Goal: Task Accomplishment & Management: Use online tool/utility

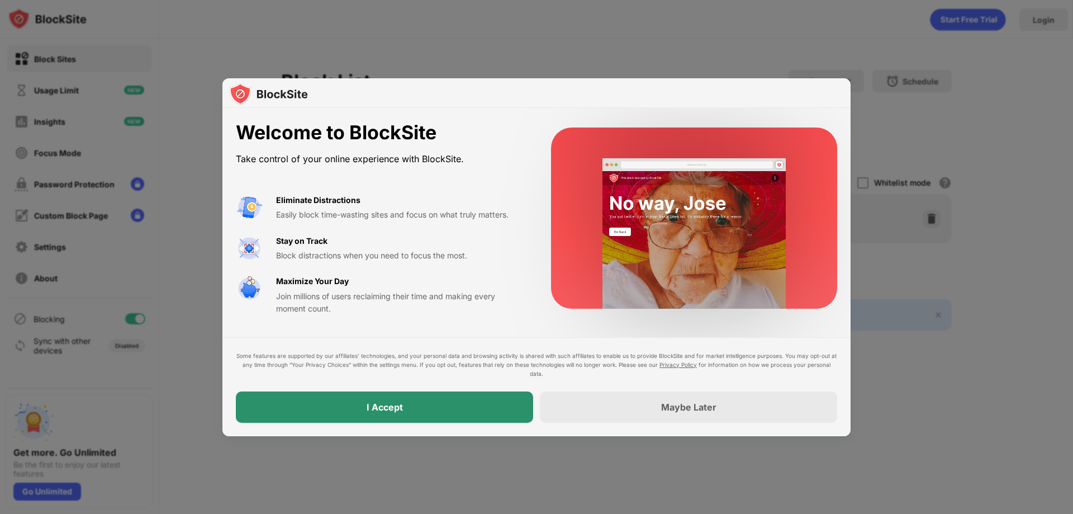
click at [457, 400] on div "I Accept" at bounding box center [384, 406] width 297 height 31
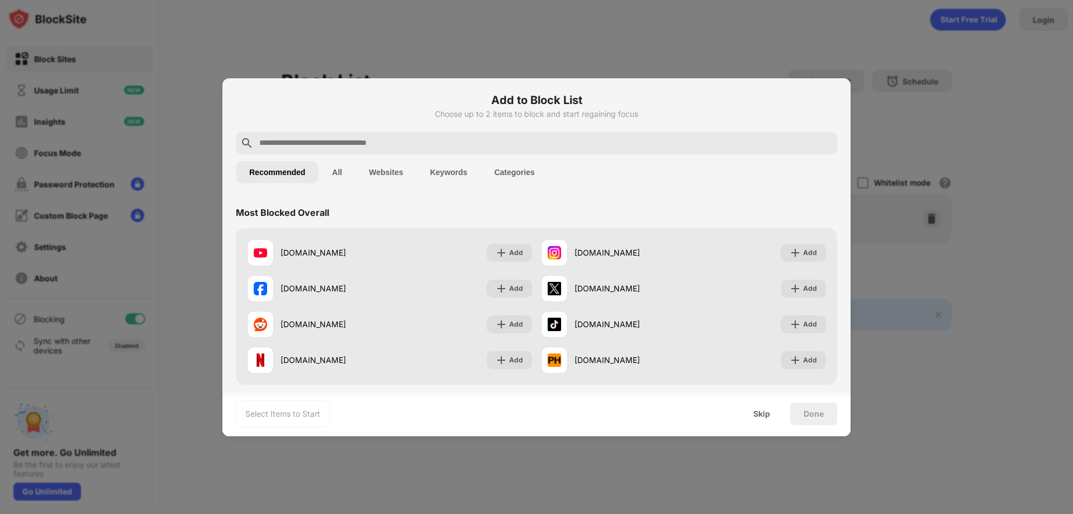
click at [409, 135] on div at bounding box center [536, 143] width 601 height 22
click at [402, 140] on input "text" at bounding box center [545, 142] width 575 height 13
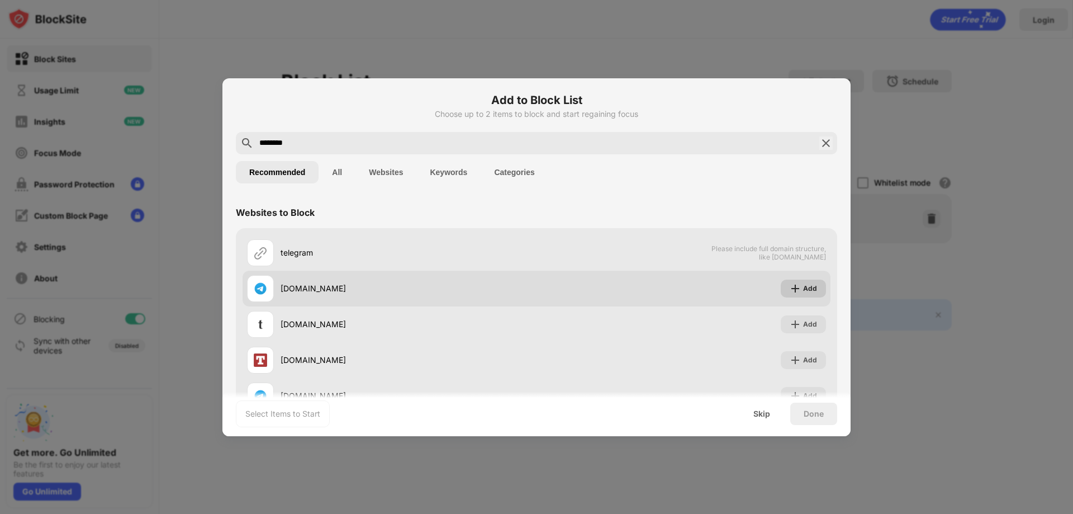
type input "********"
click at [794, 282] on div "Add" at bounding box center [803, 288] width 45 height 18
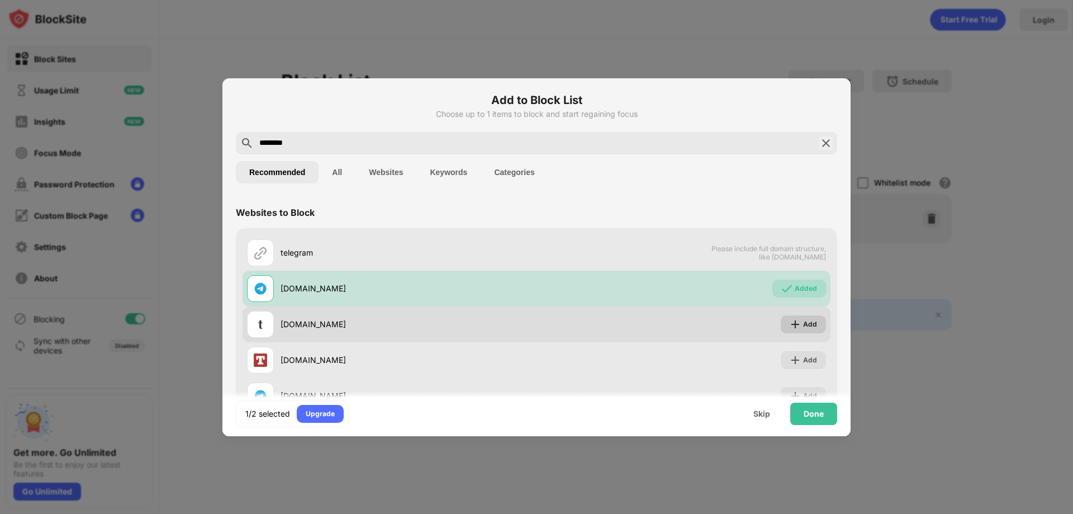
click at [803, 320] on div "Add" at bounding box center [810, 324] width 14 height 11
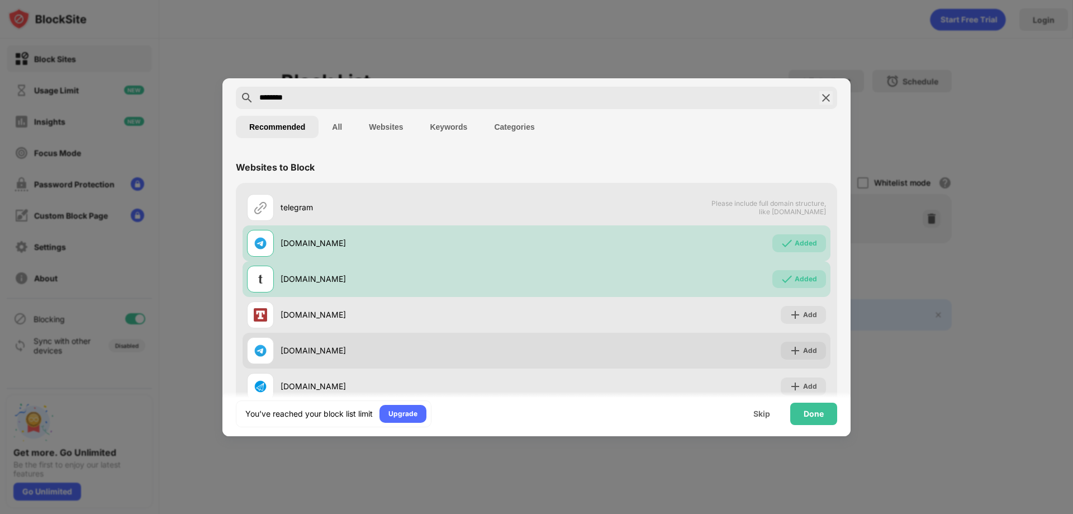
scroll to position [76, 0]
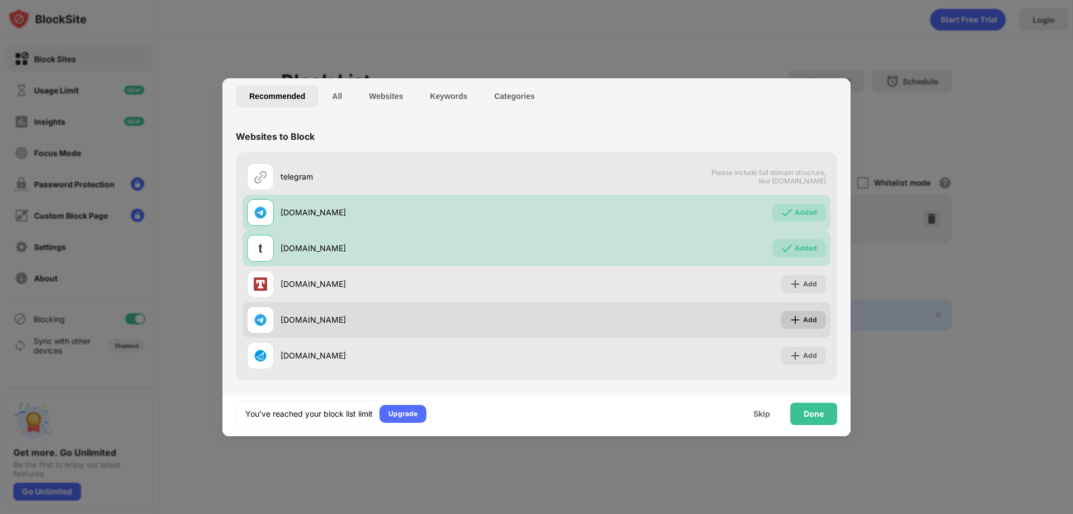
click at [803, 318] on div "Add" at bounding box center [810, 319] width 14 height 11
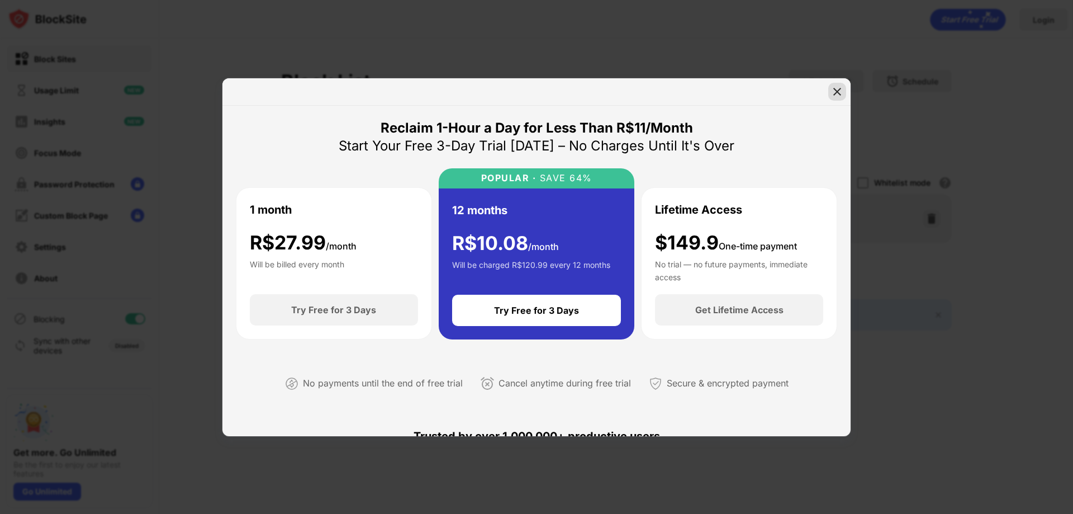
click at [841, 88] on img at bounding box center [837, 91] width 11 height 11
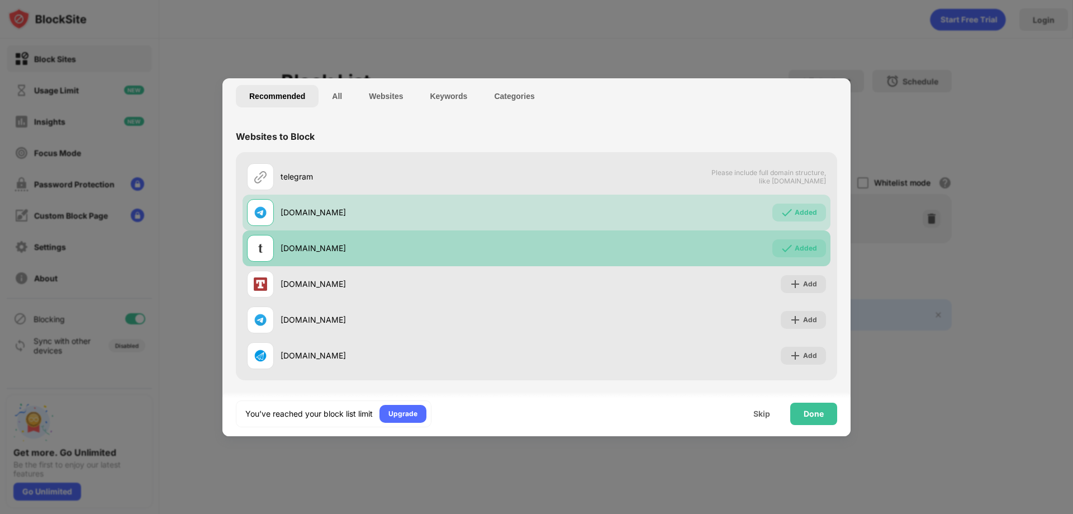
scroll to position [2, 0]
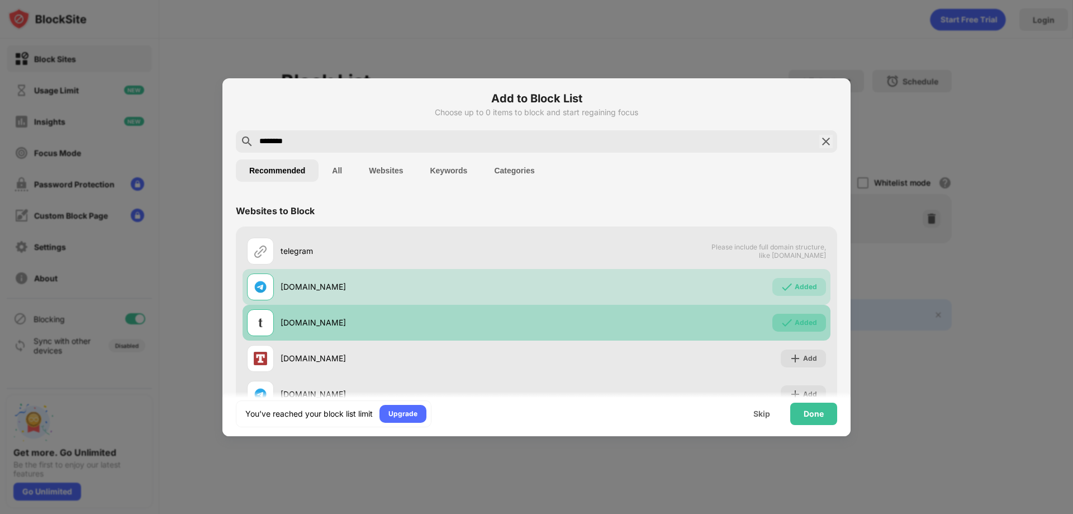
click at [795, 320] on div "Added" at bounding box center [806, 322] width 22 height 11
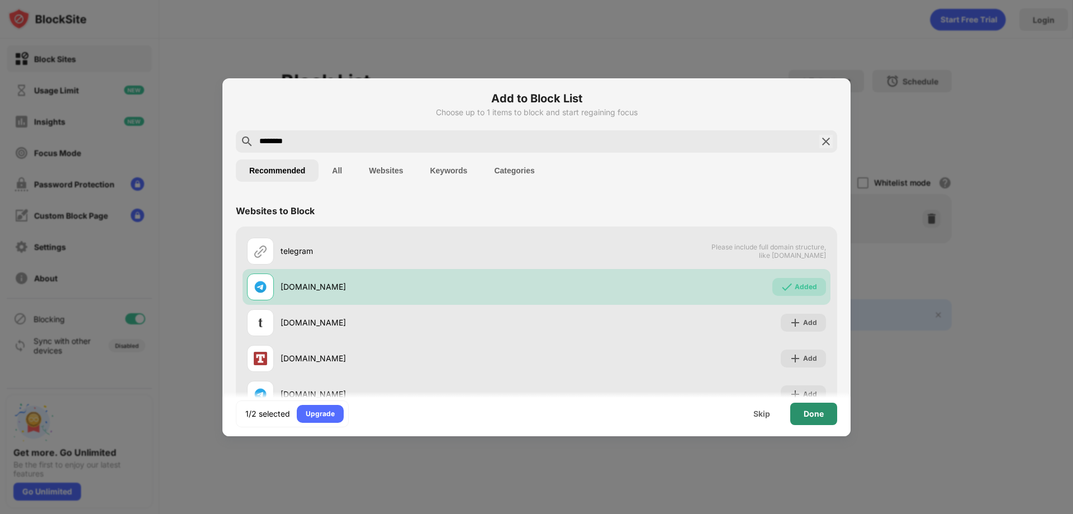
click at [808, 412] on div "Done" at bounding box center [814, 413] width 20 height 9
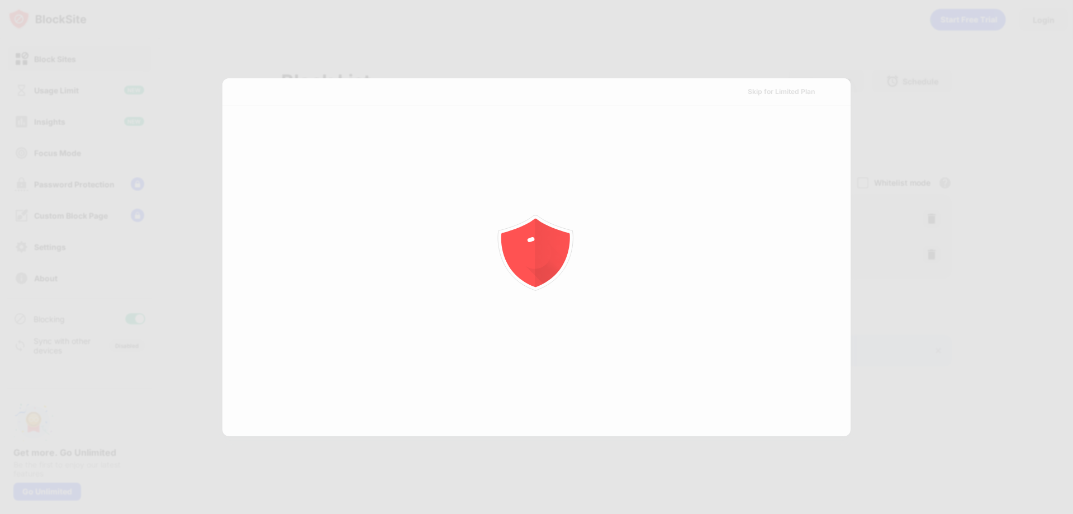
scroll to position [0, 0]
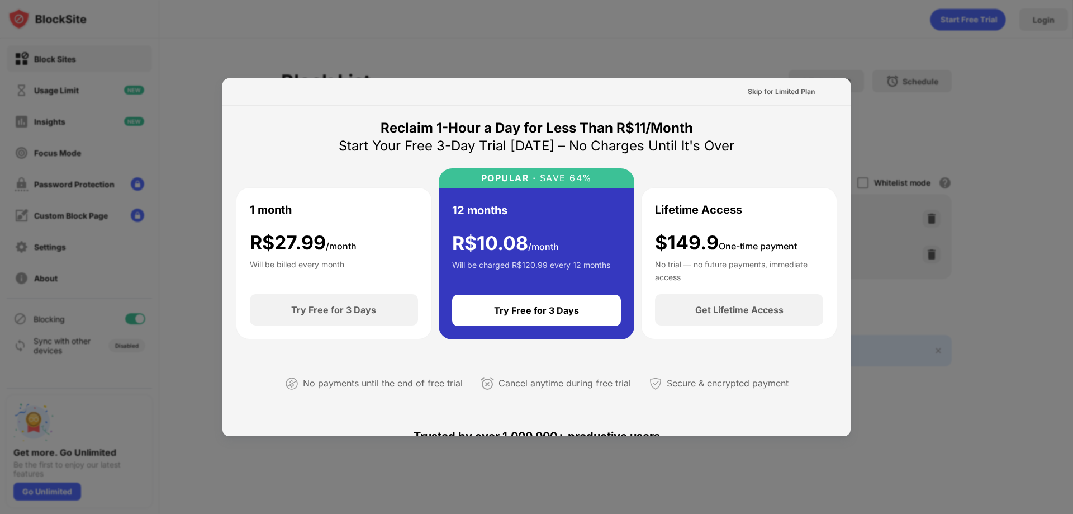
click at [795, 46] on div at bounding box center [536, 257] width 1073 height 514
click at [776, 88] on div "Skip for Limited Plan" at bounding box center [781, 91] width 67 height 11
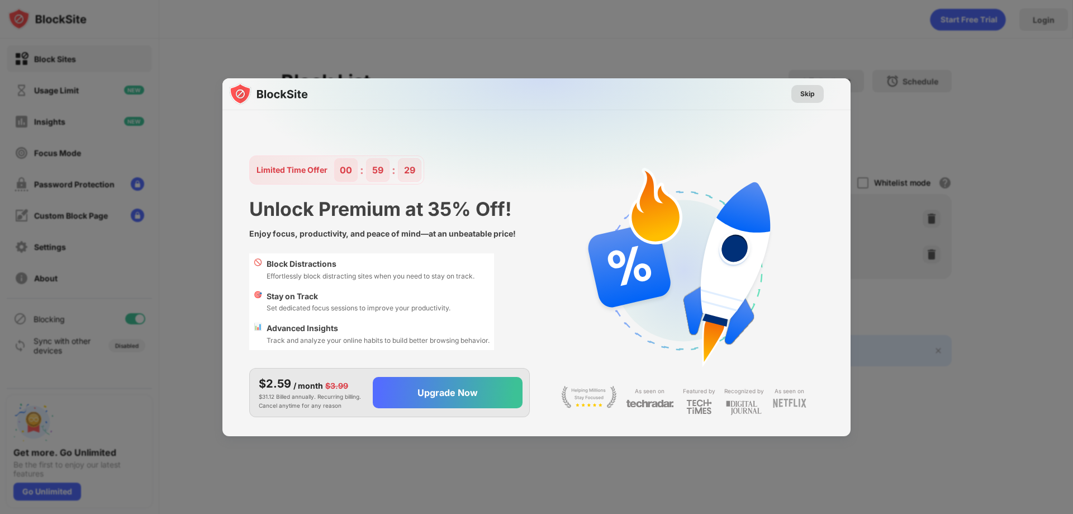
click at [814, 92] on div "Skip" at bounding box center [807, 93] width 15 height 11
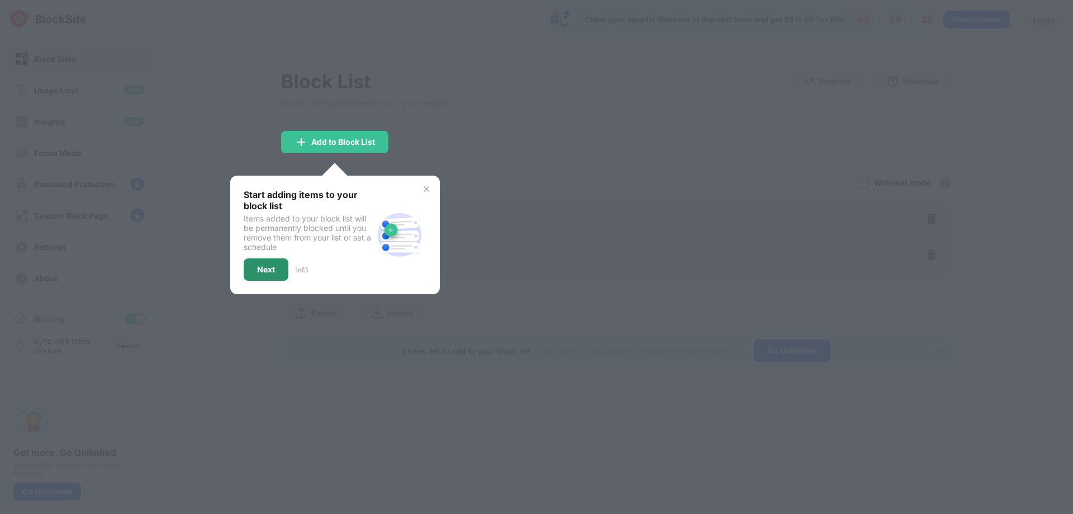
click at [263, 271] on div "Next" at bounding box center [266, 269] width 18 height 9
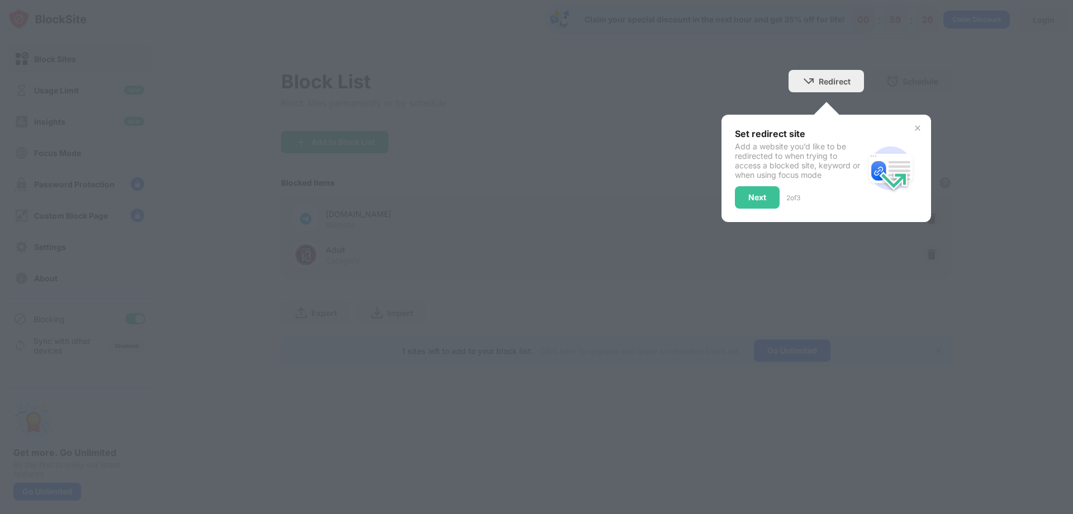
click at [748, 209] on div "Set redirect site Add a website you’d like to be redirected to when trying to a…" at bounding box center [827, 168] width 210 height 107
click at [758, 196] on div "Next" at bounding box center [757, 197] width 18 height 9
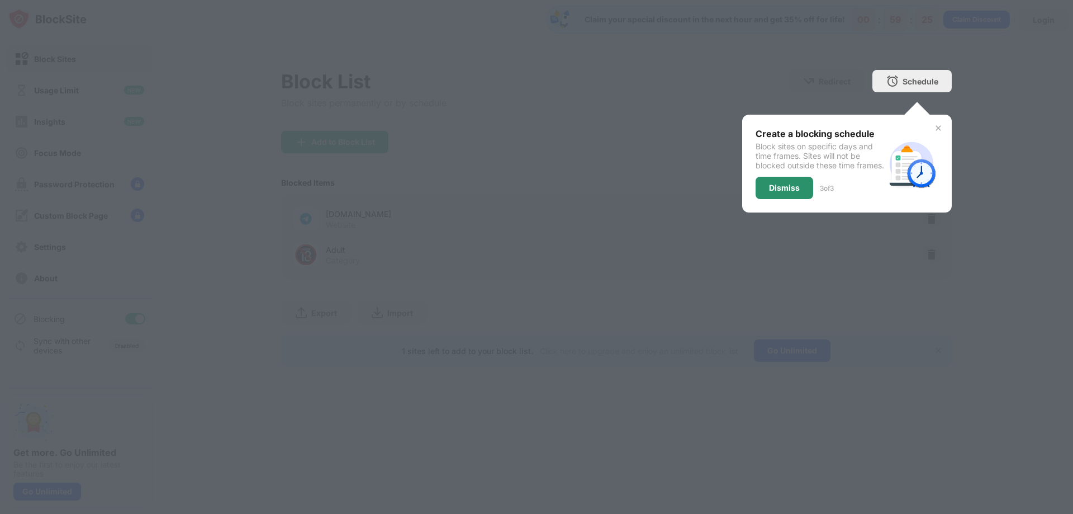
click at [786, 192] on div "Dismiss" at bounding box center [784, 187] width 31 height 9
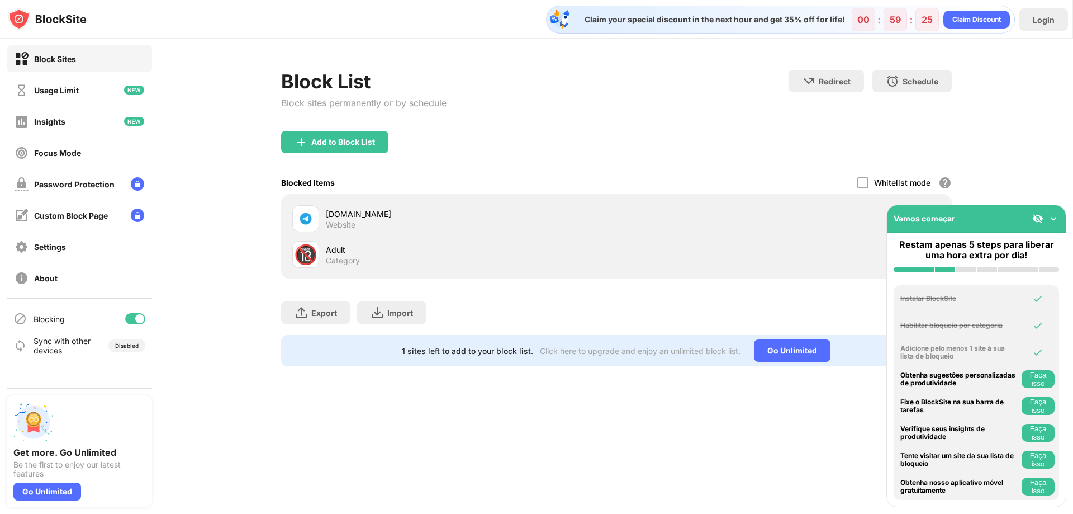
click at [596, 201] on div "telegram.org Website" at bounding box center [616, 219] width 657 height 36
click at [442, 222] on div "telegram.org Website" at bounding box center [471, 219] width 291 height 22
click at [1055, 215] on img at bounding box center [1053, 218] width 11 height 11
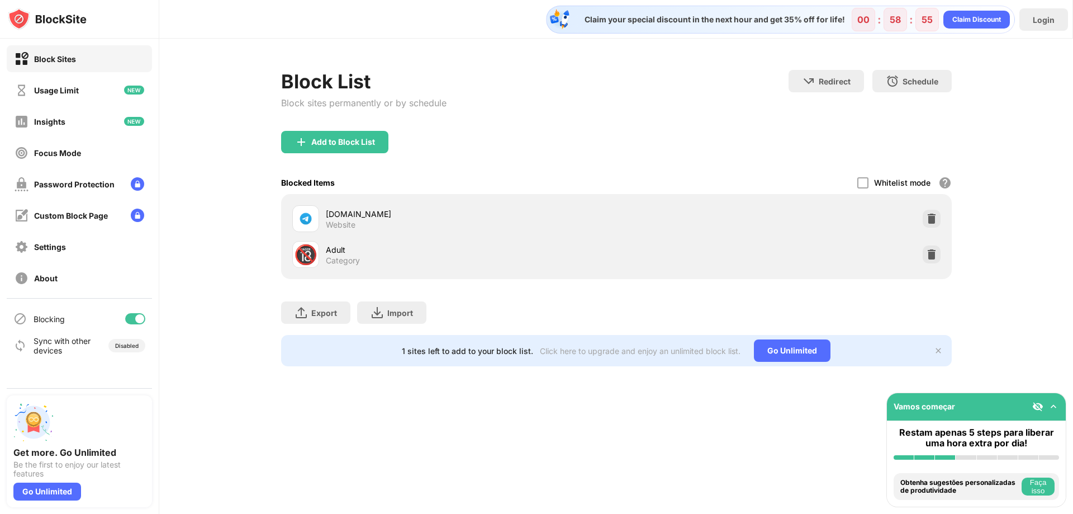
click at [464, 238] on div "🔞 Adult Category" at bounding box center [616, 254] width 657 height 36
click at [926, 216] on img at bounding box center [931, 218] width 11 height 11
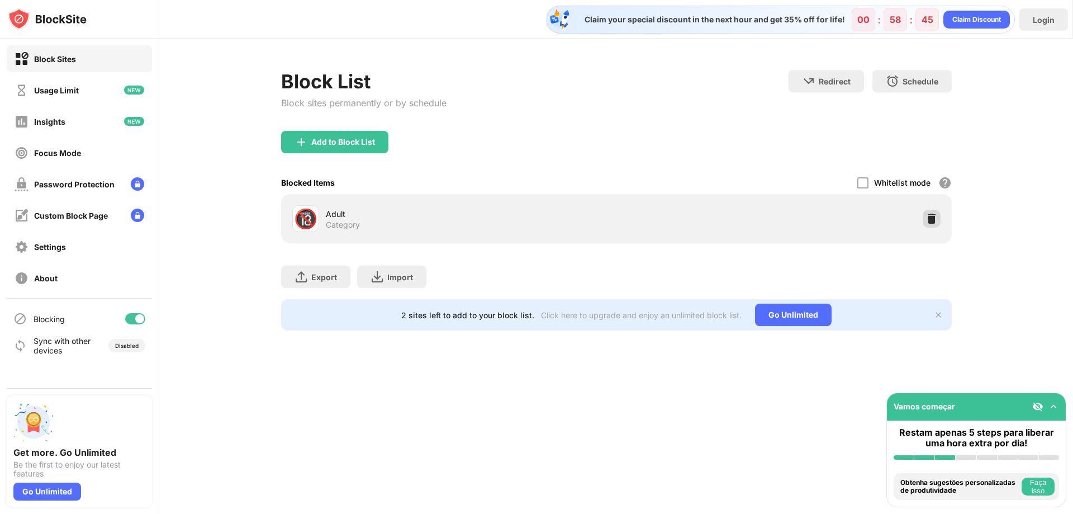
click at [936, 217] on img at bounding box center [931, 218] width 11 height 11
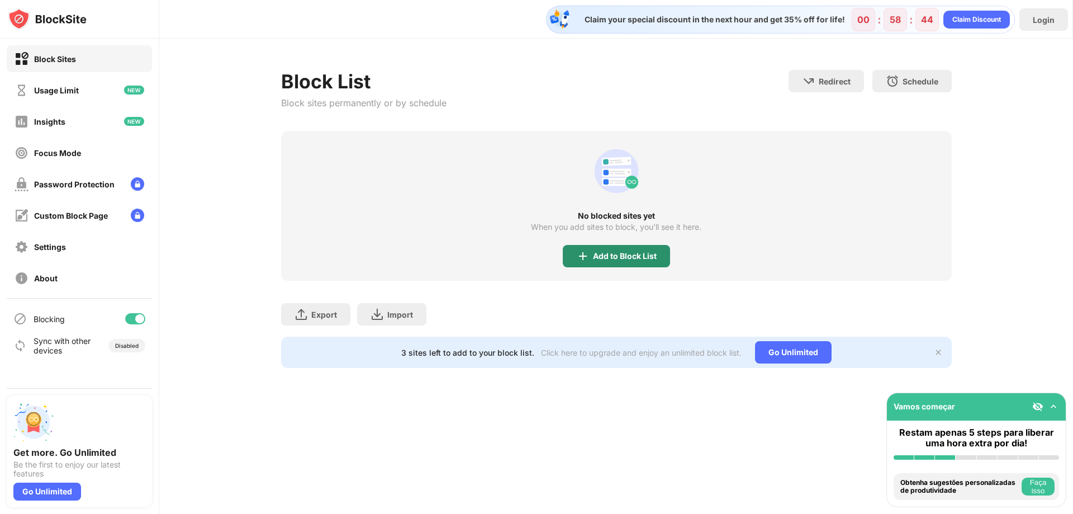
click at [645, 253] on div "Add to Block List" at bounding box center [625, 256] width 64 height 9
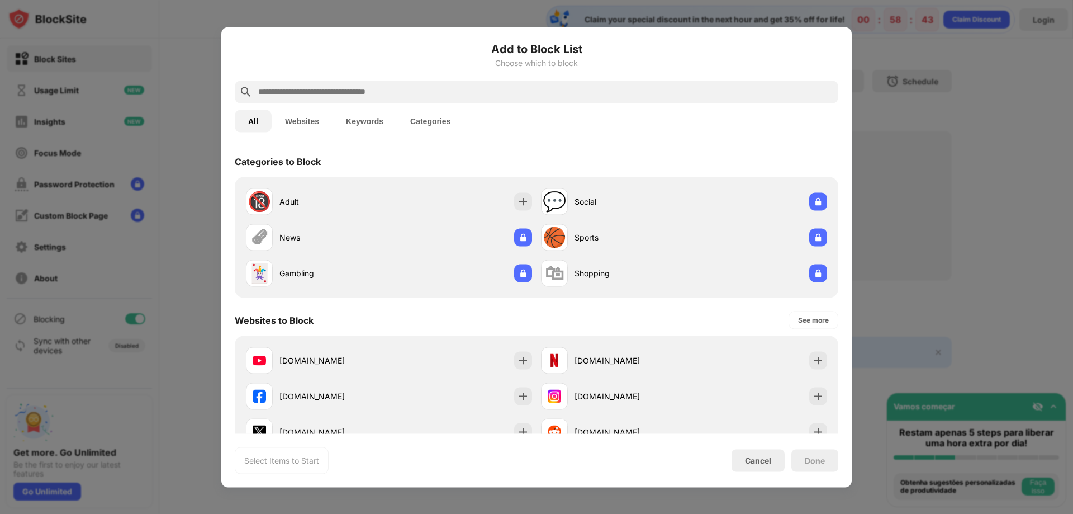
click at [343, 72] on div "Add to Block List Choose which to block" at bounding box center [537, 60] width 604 height 40
click at [343, 86] on input "text" at bounding box center [545, 91] width 577 height 13
click at [306, 117] on button "Websites" at bounding box center [302, 121] width 61 height 22
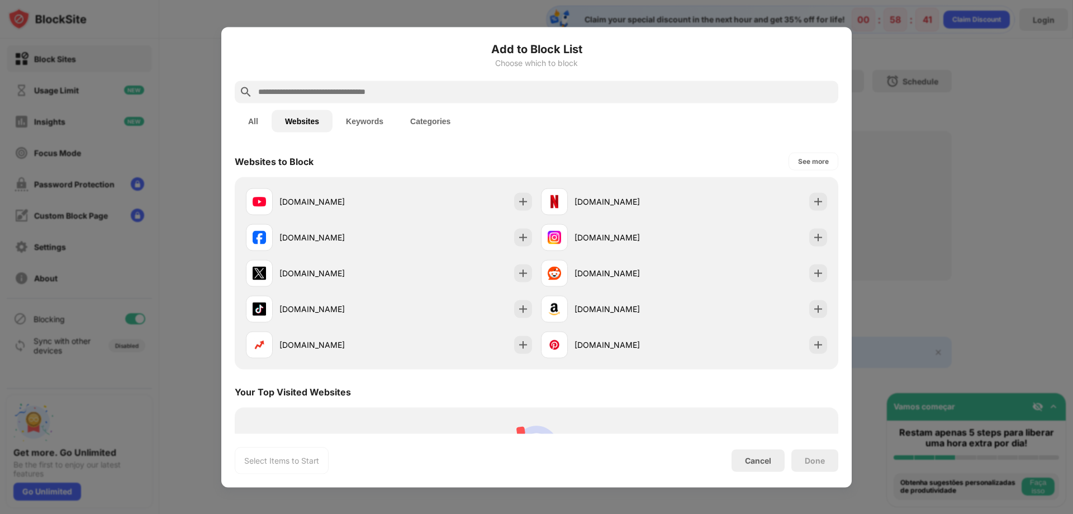
click at [335, 82] on div at bounding box center [537, 91] width 604 height 22
click at [337, 87] on input "text" at bounding box center [545, 91] width 577 height 13
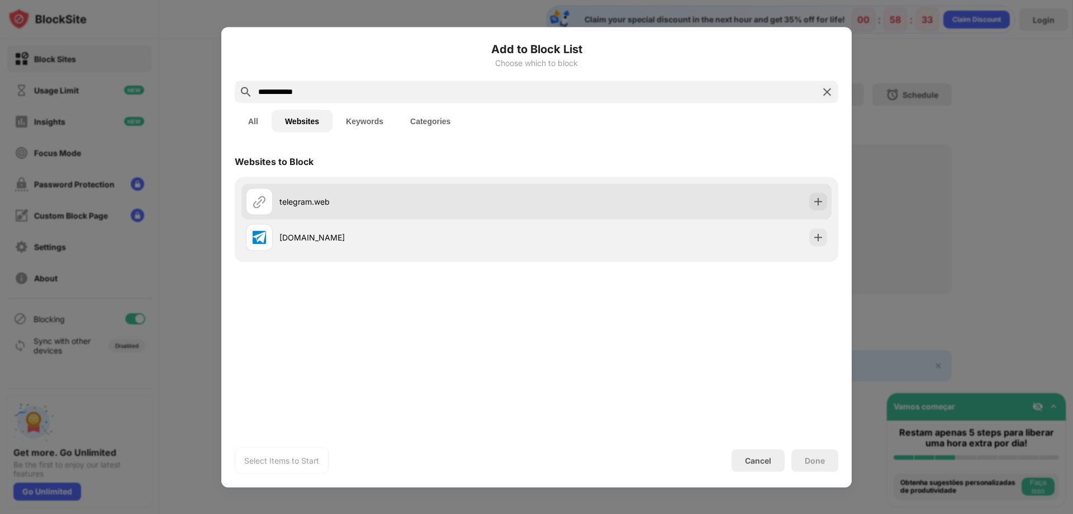
type input "**********"
click at [407, 206] on div "telegram.web" at bounding box center [407, 202] width 257 height 12
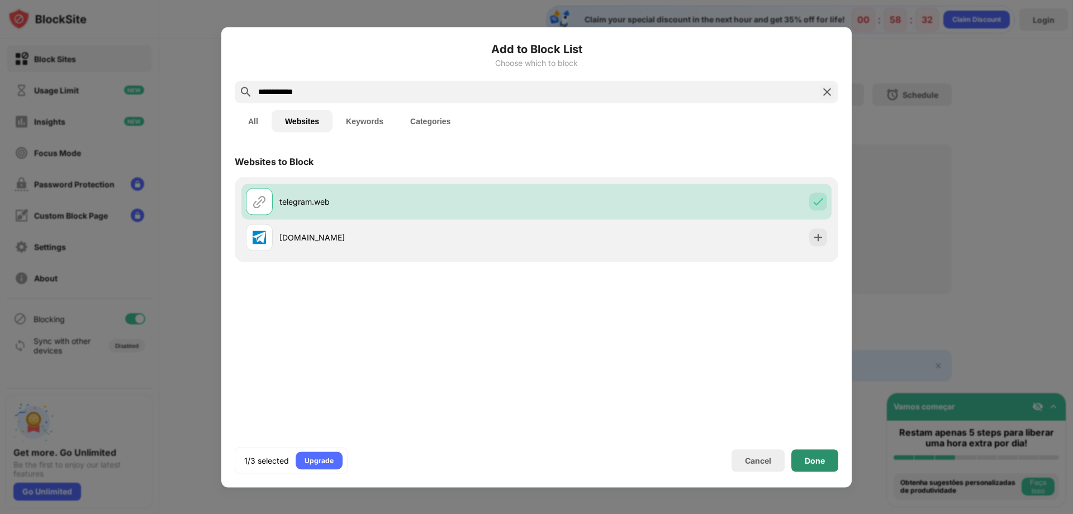
click at [813, 460] on div "Done" at bounding box center [815, 460] width 20 height 9
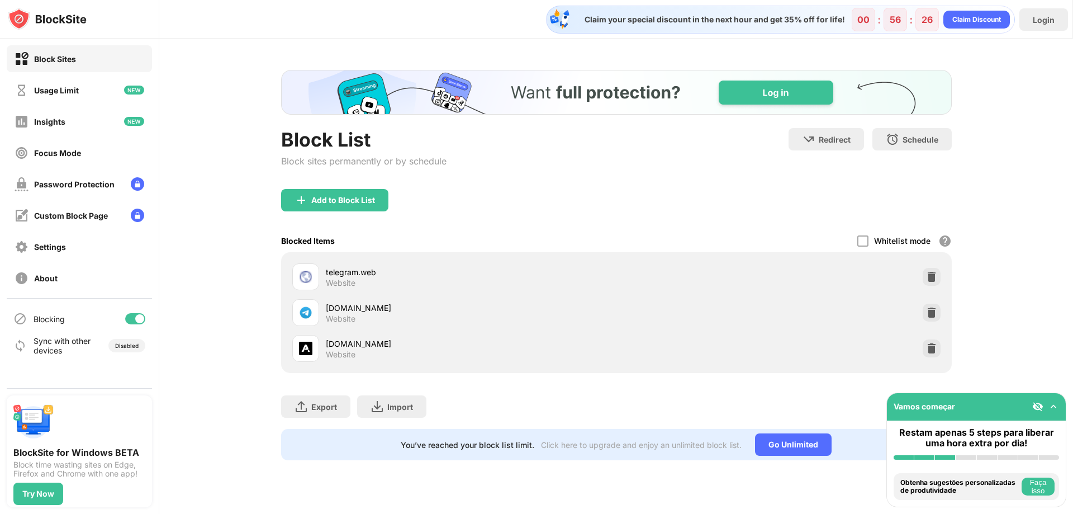
click at [371, 305] on div "web.telegram.org" at bounding box center [471, 308] width 291 height 12
click at [932, 271] on div at bounding box center [932, 277] width 18 height 18
